Goal: Task Accomplishment & Management: Manage account settings

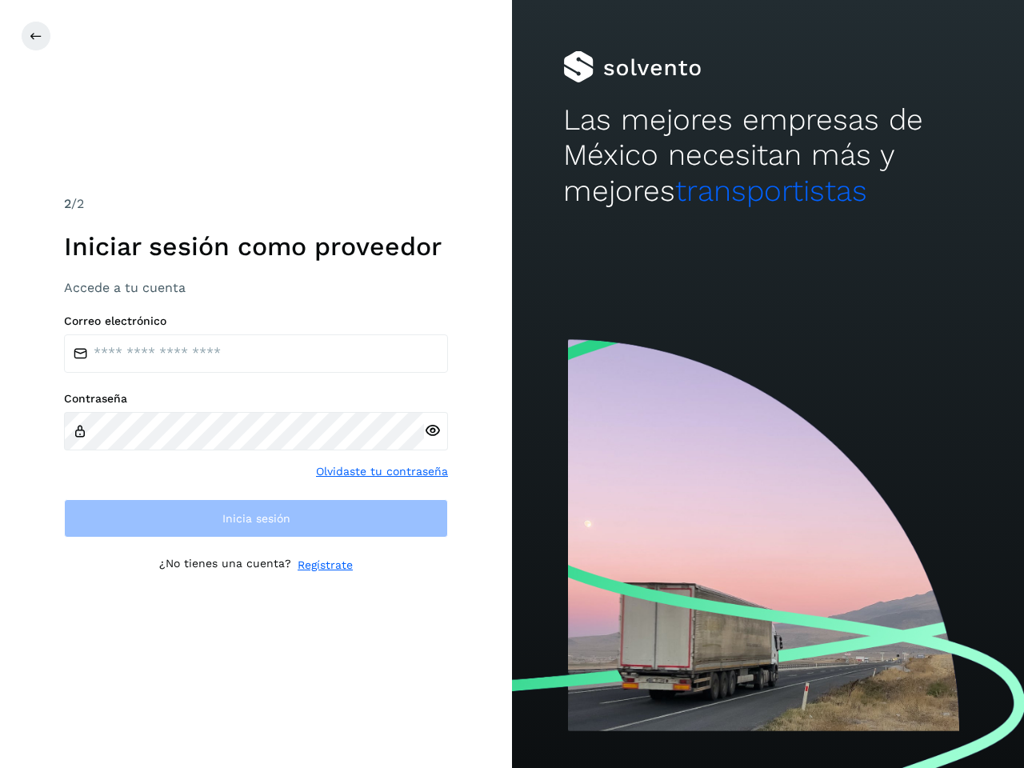
click at [36, 36] on icon at bounding box center [36, 36] width 13 height 13
click at [432, 430] on icon at bounding box center [432, 430] width 17 height 17
click at [382, 471] on link "Olvidaste tu contraseña" at bounding box center [382, 471] width 132 height 17
click at [325, 565] on link "Regístrate" at bounding box center [325, 565] width 55 height 17
